Goal: Information Seeking & Learning: Learn about a topic

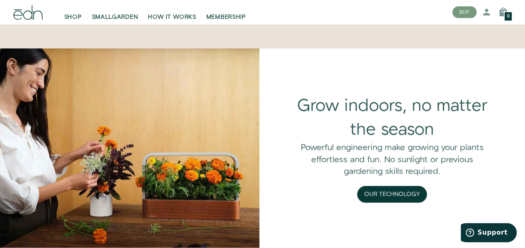
scroll to position [585, 0]
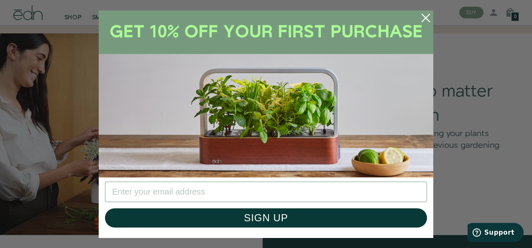
click at [426, 16] on circle "Close dialog" at bounding box center [425, 18] width 18 height 18
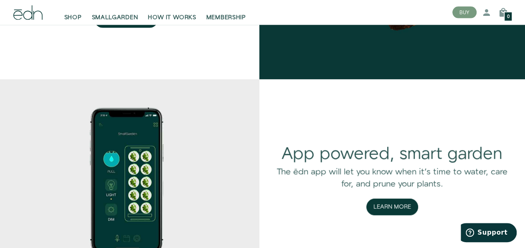
scroll to position [953, 0]
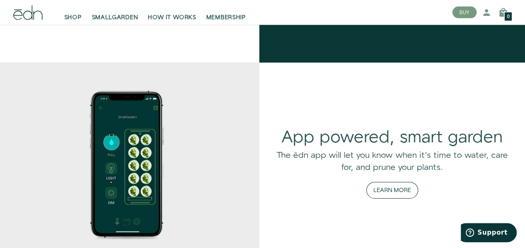
click at [394, 190] on button "Learn More" at bounding box center [393, 190] width 52 height 17
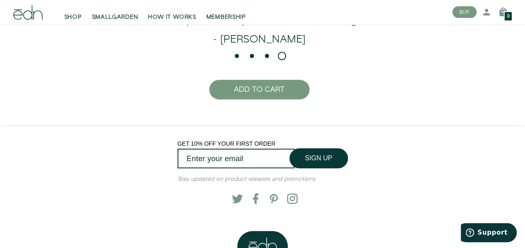
scroll to position [1705, 0]
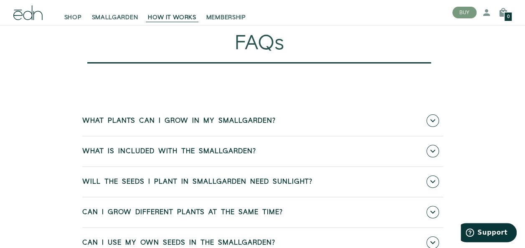
scroll to position [3207, 0]
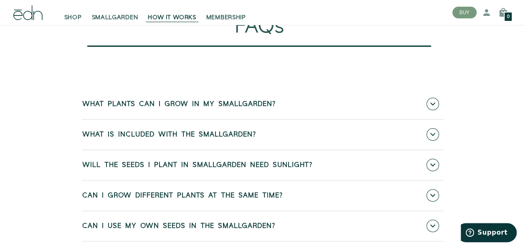
click at [247, 108] on span "What plants can I grow in my SmallGarden?" at bounding box center [178, 105] width 193 height 8
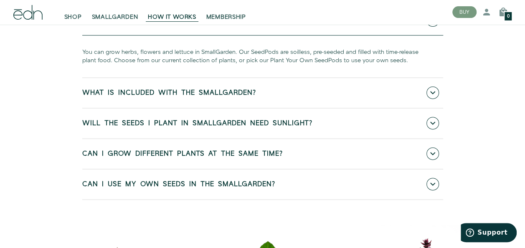
scroll to position [3307, 0]
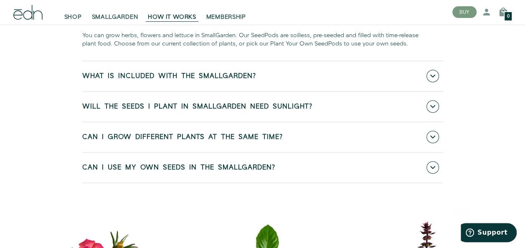
click at [243, 172] on span "Can I use my own seeds in the SmallGarden?" at bounding box center [178, 168] width 193 height 8
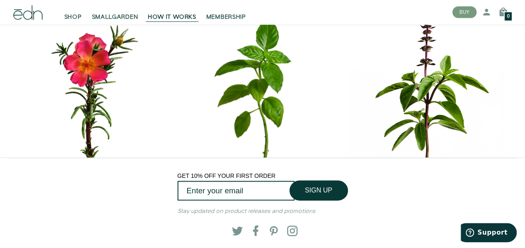
scroll to position [3591, 0]
